Goal: Information Seeking & Learning: Find specific fact

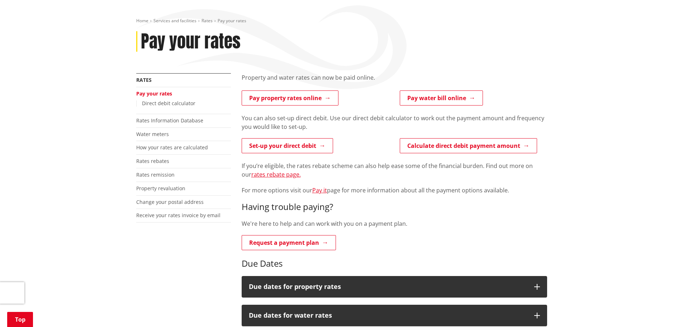
scroll to position [108, 0]
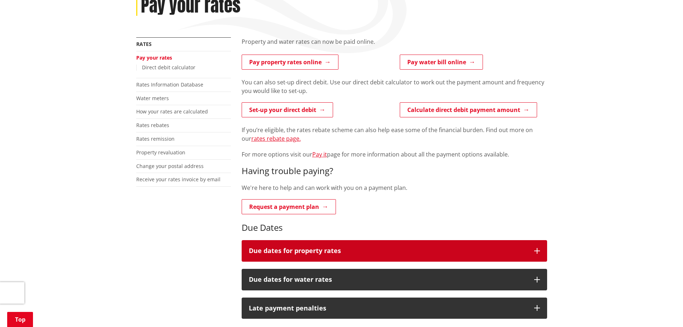
click at [371, 248] on h3 "Due dates for property rates" at bounding box center [388, 250] width 278 height 7
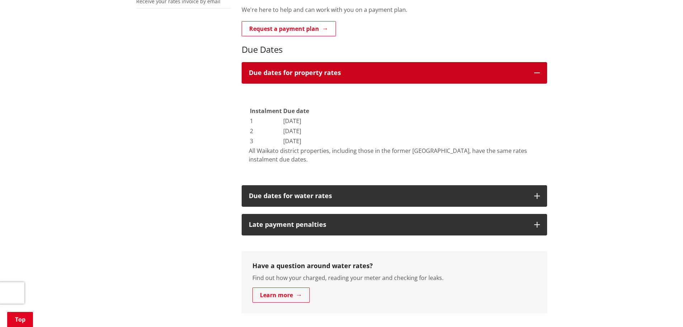
scroll to position [287, 0]
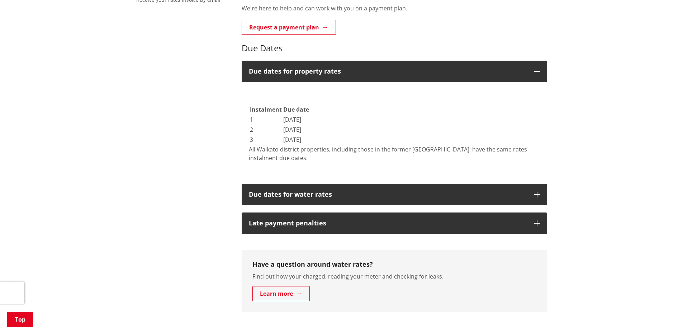
drag, startPoint x: 348, startPoint y: 131, endPoint x: 300, endPoint y: 127, distance: 47.9
click at [300, 127] on td "[DATE]" at bounding box center [296, 129] width 27 height 9
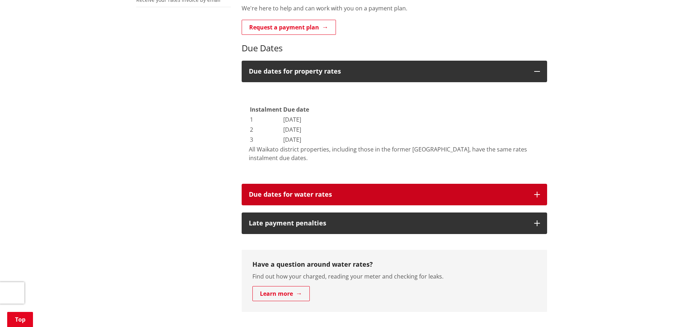
click at [377, 187] on button "Due dates for water rates" at bounding box center [395, 195] width 306 height 22
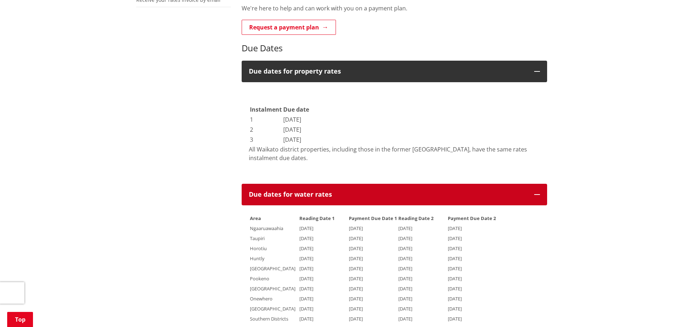
click at [377, 187] on button "Due dates for water rates" at bounding box center [395, 195] width 306 height 22
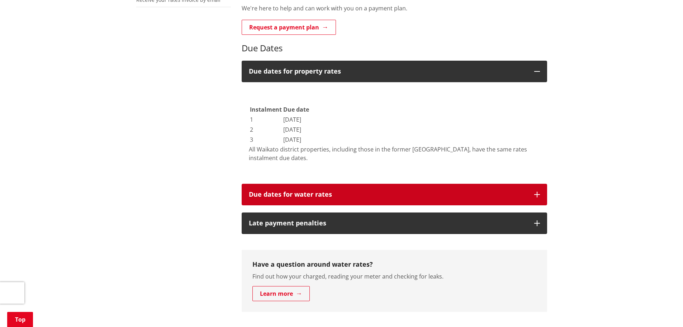
click at [377, 187] on button "Due dates for water rates" at bounding box center [395, 195] width 306 height 22
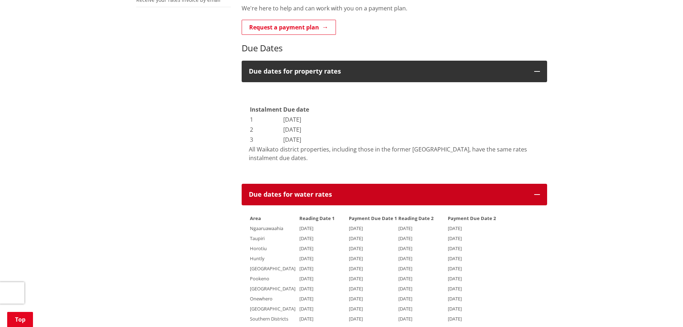
click at [377, 187] on button "Due dates for water rates" at bounding box center [395, 195] width 306 height 22
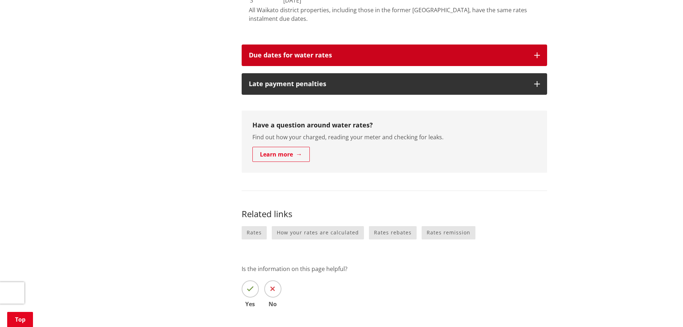
scroll to position [431, 0]
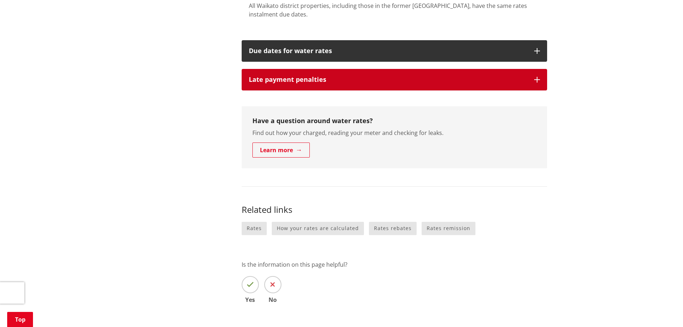
click at [360, 77] on h3 "Late payment penalties" at bounding box center [388, 79] width 278 height 7
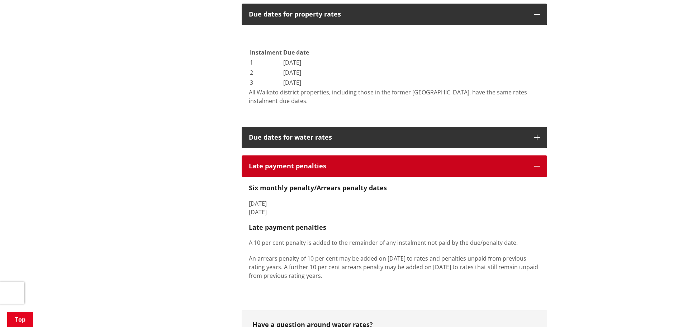
scroll to position [359, 0]
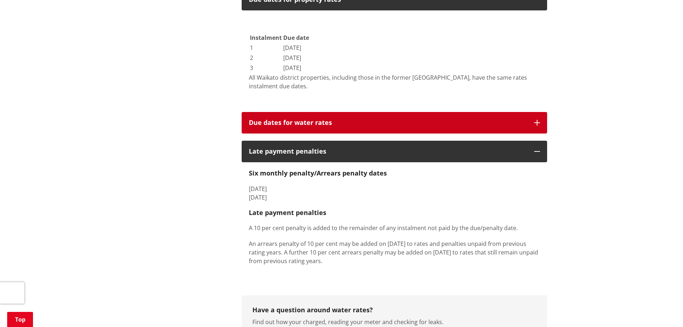
click at [436, 125] on h3 "Due dates for water rates" at bounding box center [388, 122] width 278 height 7
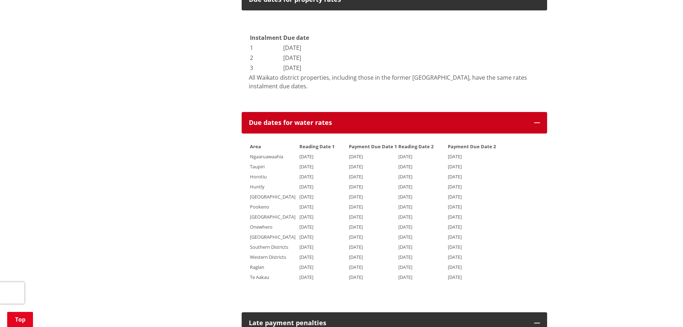
click at [436, 122] on h3 "Due dates for water rates" at bounding box center [388, 122] width 278 height 7
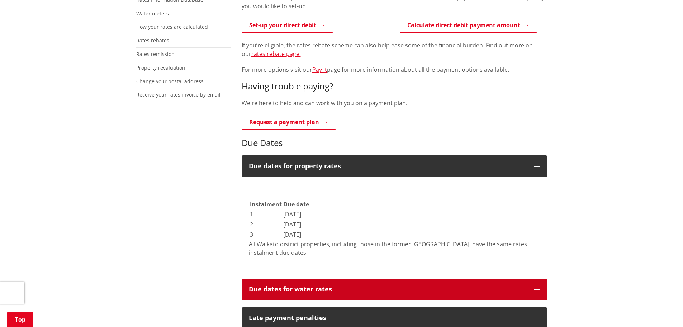
scroll to position [179, 0]
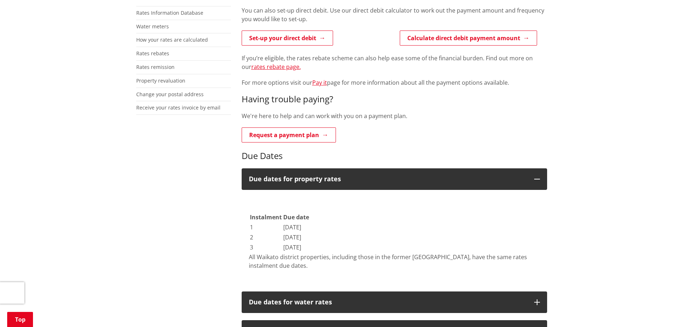
click at [599, 255] on div "Home Services and facilities Rates Pay your rates Pay your rates More from this…" at bounding box center [341, 306] width 683 height 829
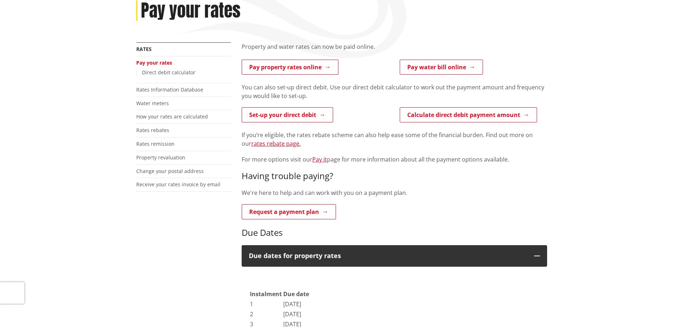
scroll to position [0, 0]
